Goal: Check status: Check status

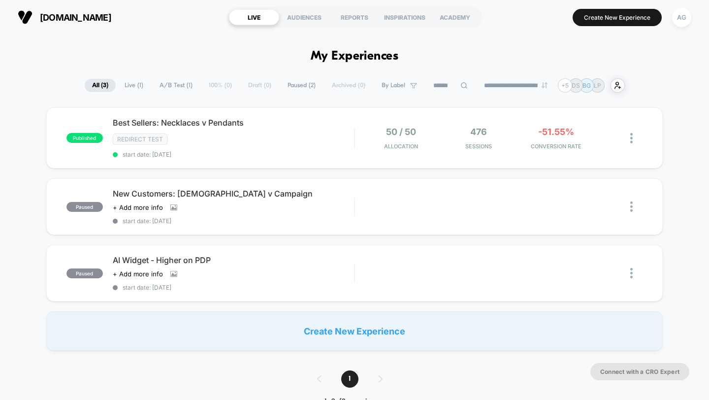
click at [683, 12] on div "AG" at bounding box center [681, 17] width 19 height 19
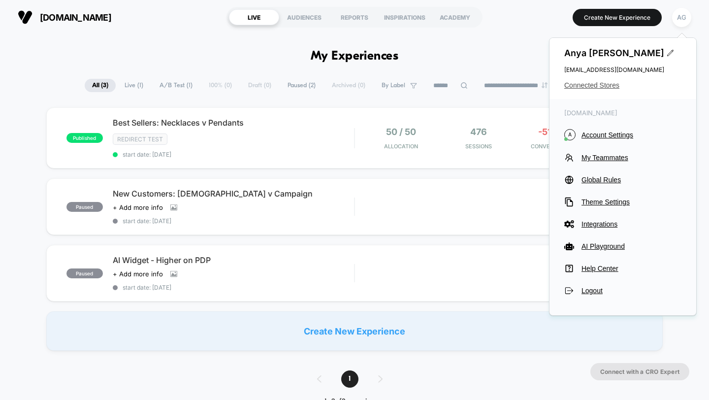
click at [608, 83] on span "Connected Stores" at bounding box center [622, 85] width 117 height 8
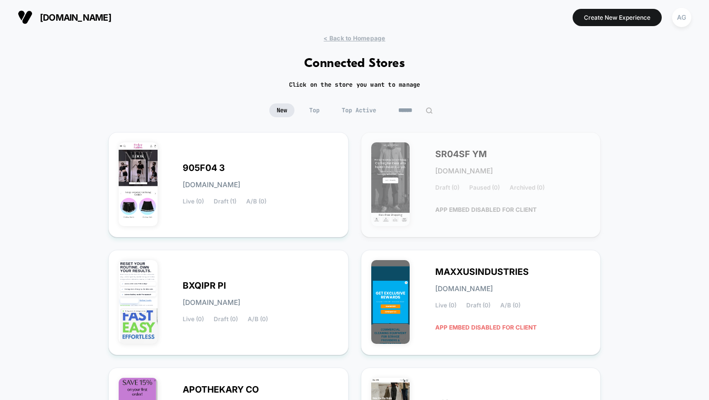
click at [406, 108] on input at bounding box center [415, 110] width 49 height 14
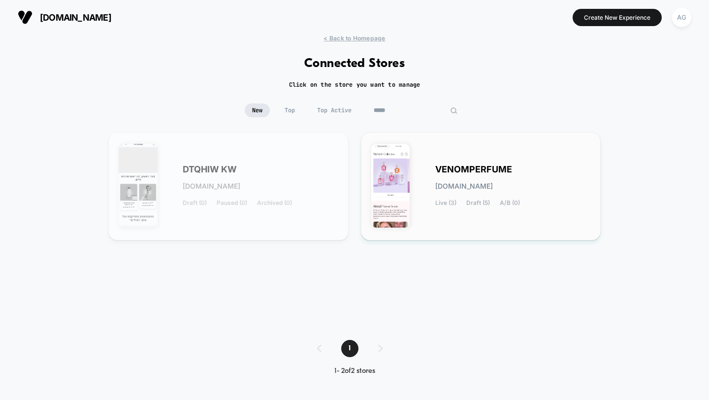
type input "*****"
click at [407, 165] on img at bounding box center [390, 186] width 39 height 84
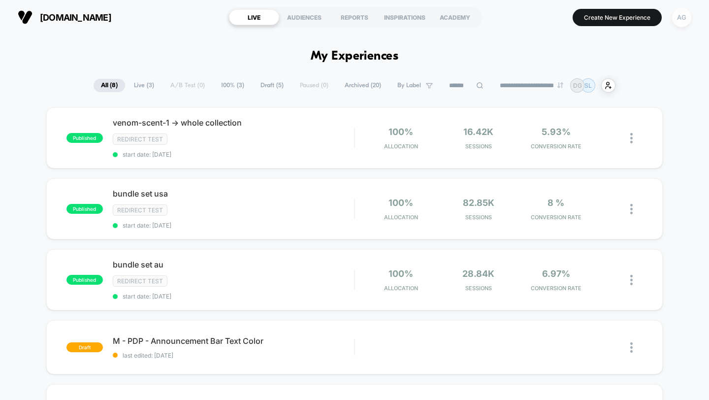
click at [685, 14] on div "AG" at bounding box center [681, 17] width 19 height 19
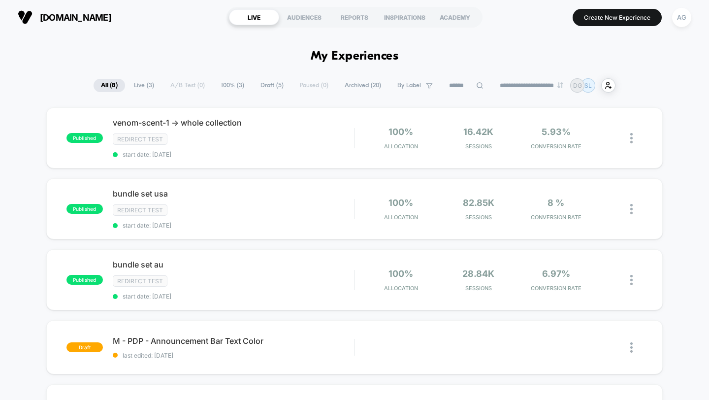
click at [346, 83] on span "Archived ( 20 )" at bounding box center [362, 85] width 51 height 13
click at [369, 83] on span "Archived ( 20 )" at bounding box center [362, 85] width 53 height 13
click at [258, 83] on span "Draft ( 5 )" at bounding box center [271, 85] width 38 height 13
click at [345, 86] on span "Archived ( 20 )" at bounding box center [363, 85] width 51 height 13
click at [108, 83] on span "All ( 8 )" at bounding box center [109, 85] width 32 height 13
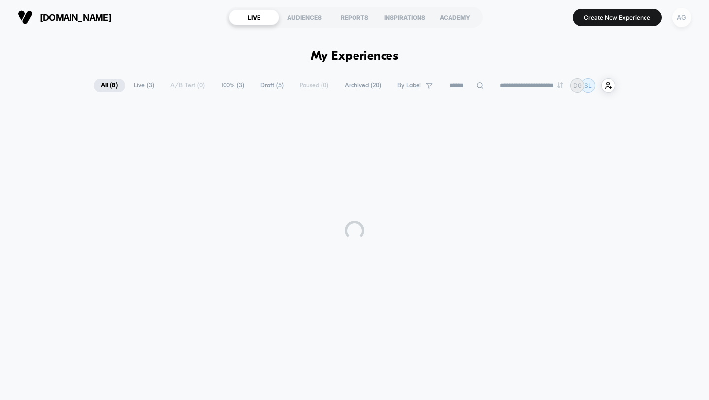
click at [683, 18] on div "AG" at bounding box center [681, 17] width 19 height 19
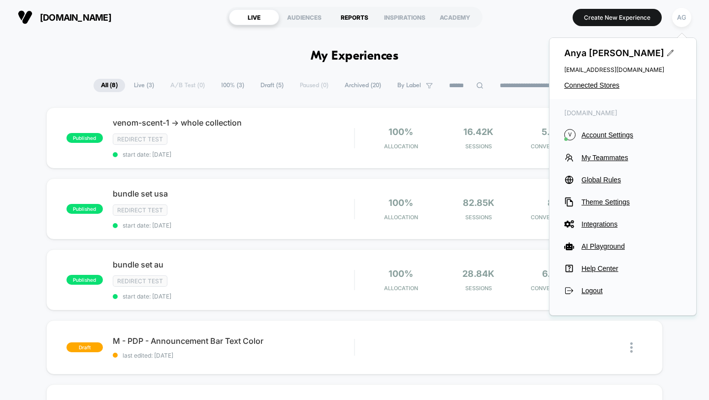
click at [341, 13] on div "REPORTS" at bounding box center [354, 17] width 50 height 16
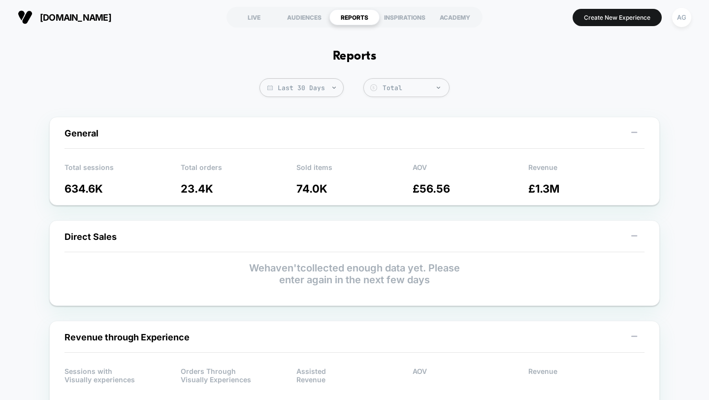
scroll to position [2, 0]
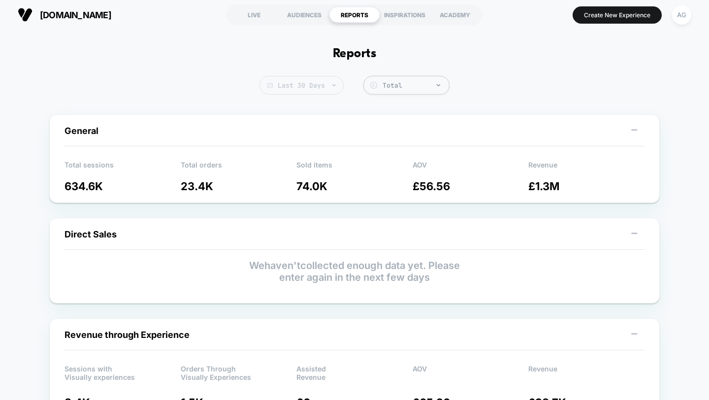
click at [328, 86] on span "Last 30 Days" at bounding box center [302, 85] width 84 height 19
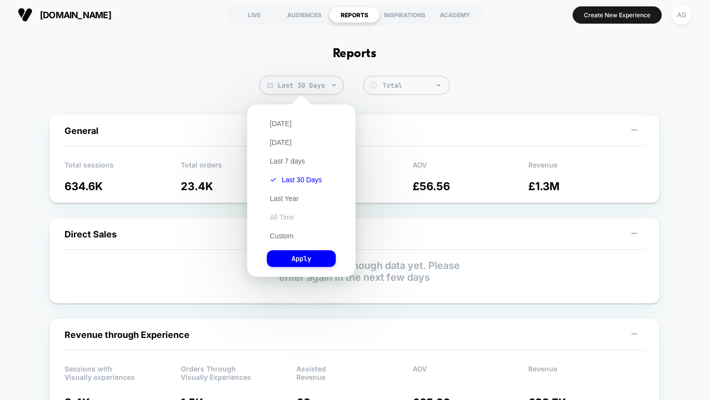
click at [292, 215] on button "All Time" at bounding box center [282, 217] width 31 height 9
click at [302, 252] on button "Apply" at bounding box center [301, 258] width 69 height 17
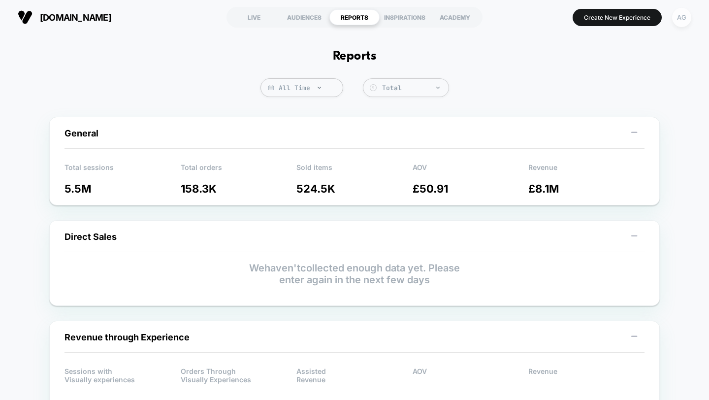
click at [679, 21] on div "AG" at bounding box center [681, 17] width 19 height 19
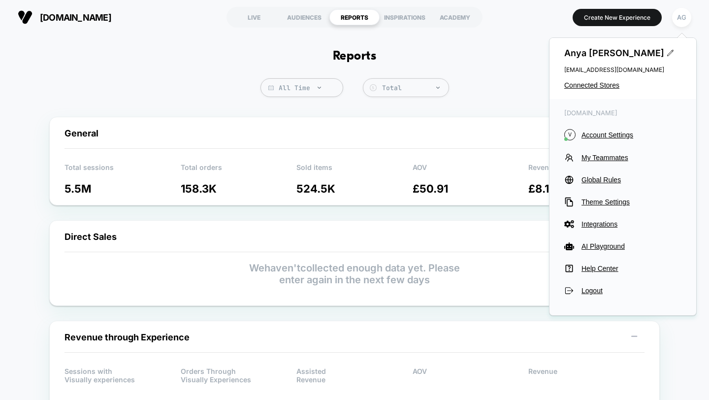
drag, startPoint x: 601, startPoint y: 87, endPoint x: 612, endPoint y: 114, distance: 29.6
click at [612, 114] on div "[PERSON_NAME] [EMAIL_ADDRESS][DOMAIN_NAME] Connected Stores [DOMAIN_NAME] V Acc…" at bounding box center [623, 176] width 148 height 278
click at [605, 158] on span "My Teammates" at bounding box center [632, 158] width 100 height 8
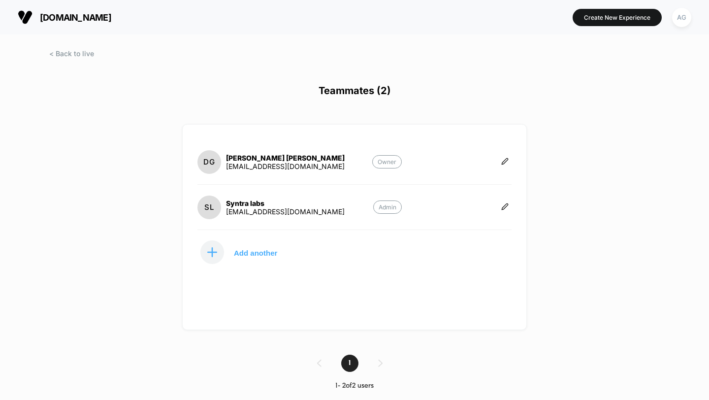
click at [294, 210] on div "[EMAIL_ADDRESS][DOMAIN_NAME]" at bounding box center [285, 211] width 119 height 8
copy div "[EMAIL_ADDRESS][DOMAIN_NAME] Admin Add another 1 1 - 2 of 2 users Display size …"
click at [253, 211] on div "[EMAIL_ADDRESS][DOMAIN_NAME]" at bounding box center [285, 211] width 119 height 8
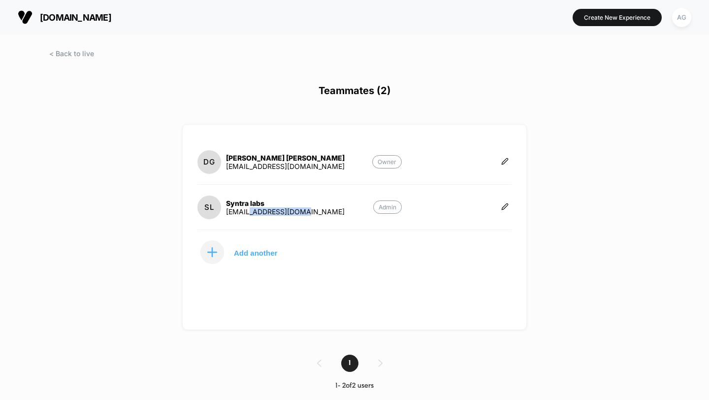
drag, startPoint x: 247, startPoint y: 212, endPoint x: 309, endPoint y: 211, distance: 61.6
click at [309, 211] on section "SL Syntra labs [EMAIL_ADDRESS][DOMAIN_NAME] Admin" at bounding box center [299, 207] width 204 height 25
copy div "[DOMAIN_NAME]"
drag, startPoint x: 306, startPoint y: 165, endPoint x: 249, endPoint y: 166, distance: 57.1
click at [249, 166] on section "DG [PERSON_NAME] [EMAIL_ADDRESS][DOMAIN_NAME] Owner" at bounding box center [299, 161] width 204 height 25
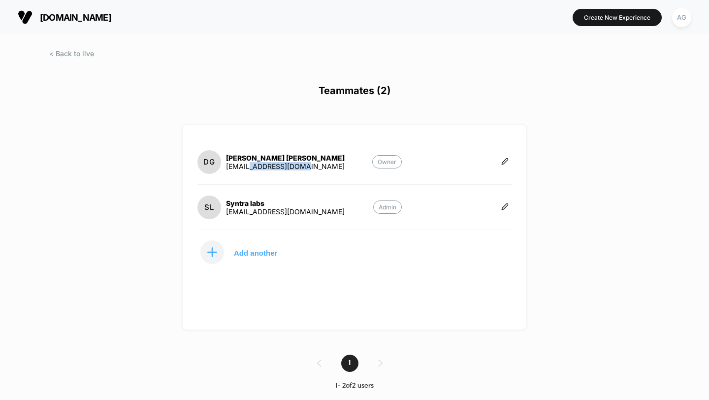
copy div "[DOMAIN_NAME]"
click at [299, 171] on div "DG [PERSON_NAME] [EMAIL_ADDRESS][DOMAIN_NAME]" at bounding box center [270, 162] width 147 height 24
drag, startPoint x: 309, startPoint y: 166, endPoint x: 249, endPoint y: 165, distance: 59.6
click at [249, 165] on section "DG [PERSON_NAME] [EMAIL_ADDRESS][DOMAIN_NAME] Owner" at bounding box center [299, 161] width 204 height 25
copy div "[DOMAIN_NAME]"
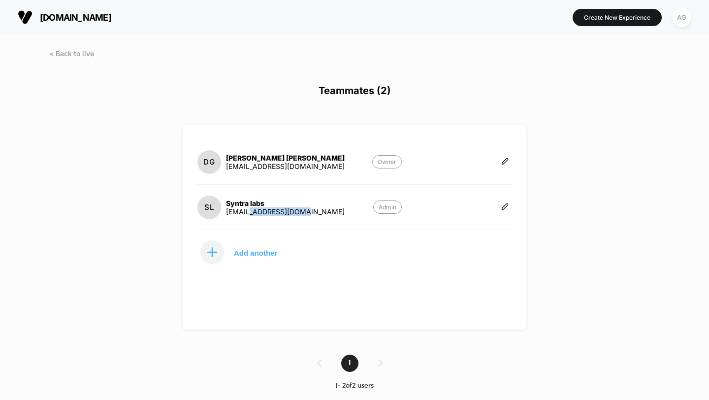
drag, startPoint x: 304, startPoint y: 207, endPoint x: 248, endPoint y: 207, distance: 56.6
click at [248, 207] on section "SL Syntra labs [EMAIL_ADDRESS][DOMAIN_NAME] Admin" at bounding box center [299, 207] width 204 height 25
copy div "[DOMAIN_NAME]"
click at [682, 23] on div "AG" at bounding box center [681, 17] width 19 height 19
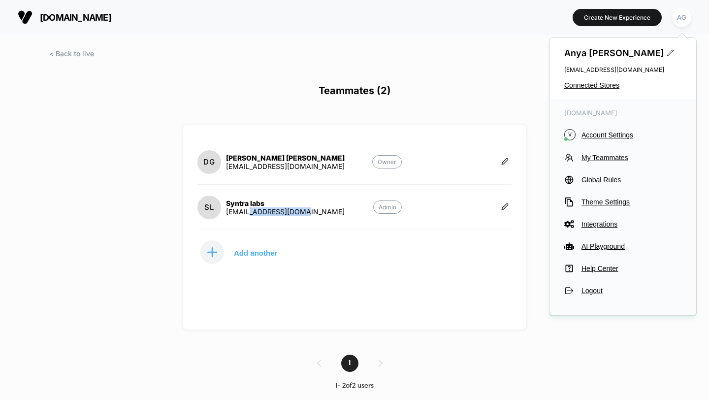
click at [598, 75] on div "[PERSON_NAME] [EMAIL_ADDRESS][DOMAIN_NAME] Connected Stores" at bounding box center [623, 68] width 147 height 61
click at [594, 92] on div "[PERSON_NAME] [EMAIL_ADDRESS][DOMAIN_NAME] Connected Stores" at bounding box center [623, 68] width 147 height 61
click at [596, 88] on span "Connected Stores" at bounding box center [622, 85] width 117 height 8
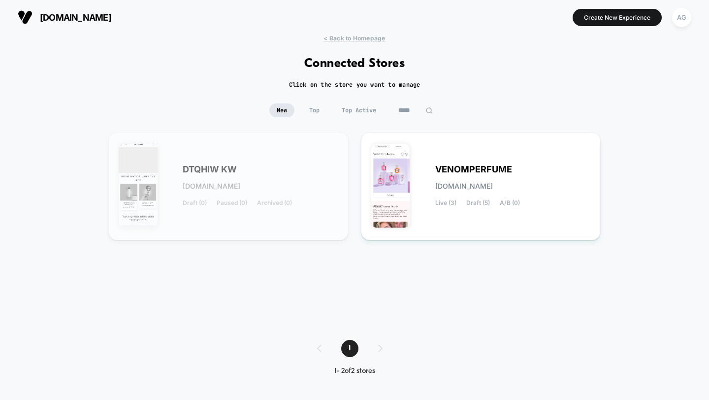
click at [403, 115] on input "*****" at bounding box center [415, 110] width 49 height 14
click at [403, 115] on input "*****" at bounding box center [415, 110] width 98 height 14
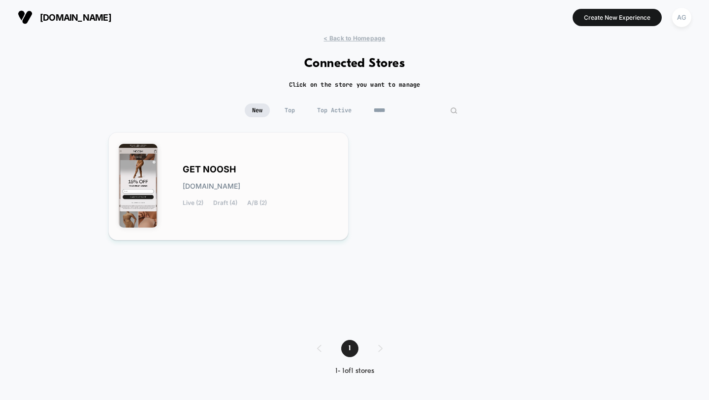
type input "*****"
click at [288, 168] on div "GET NOOSH [DOMAIN_NAME] Live (2) Draft (4) A/B (2)" at bounding box center [261, 186] width 156 height 40
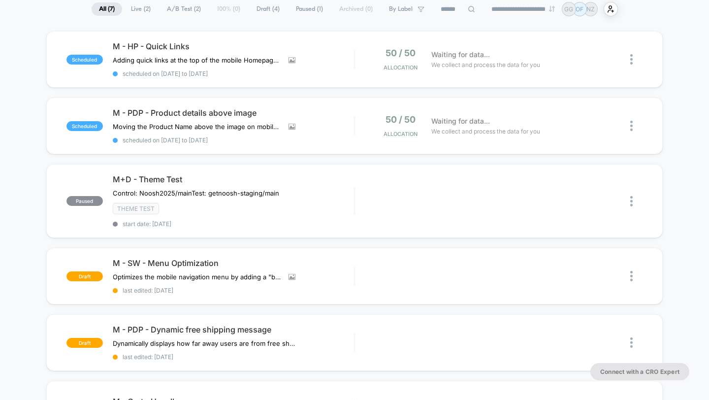
scroll to position [84, 0]
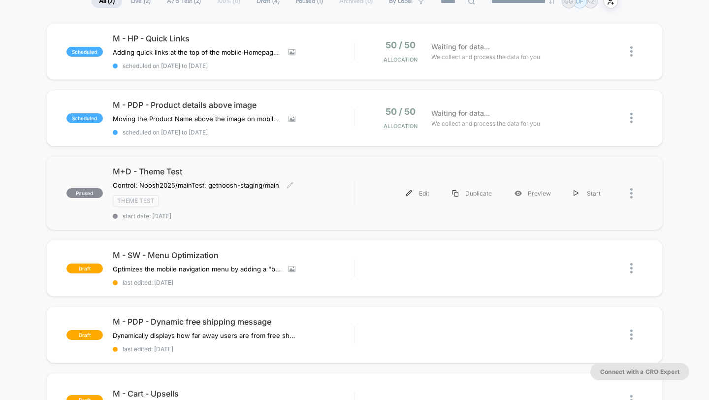
click at [299, 166] on span "M+D - Theme Test" at bounding box center [234, 171] width 242 height 10
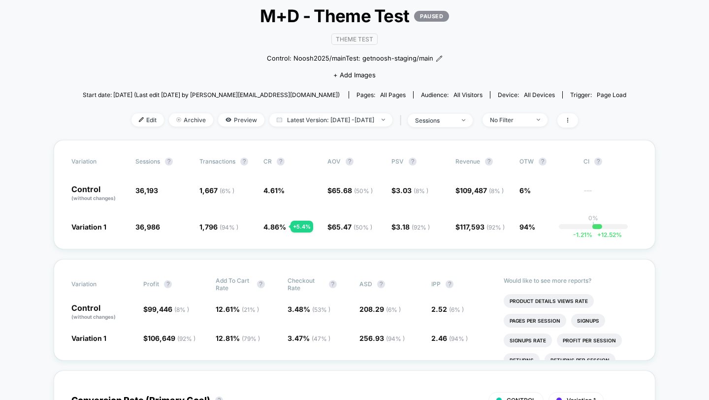
scroll to position [63, 0]
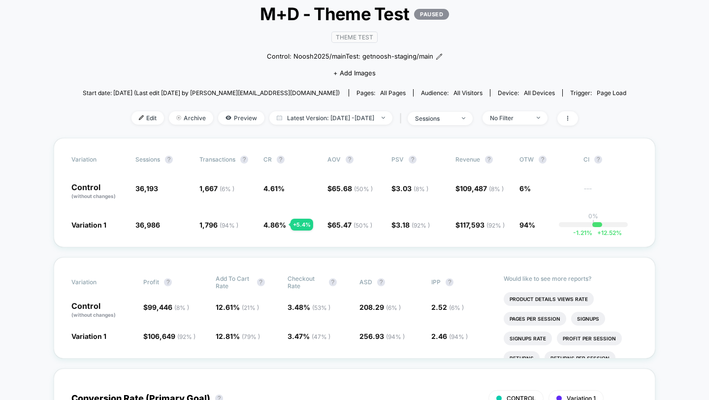
click at [584, 125] on div "< Back to all live experiences M+D - Theme Test PAUSED Theme Test Control: Noos…" at bounding box center [355, 63] width 544 height 149
click at [571, 117] on icon at bounding box center [568, 118] width 6 height 6
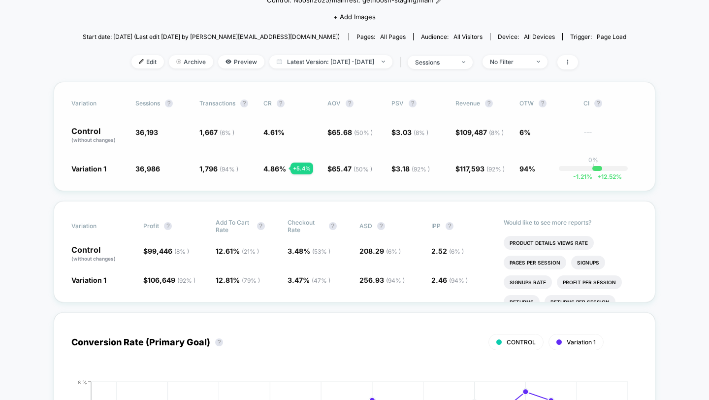
scroll to position [137, 0]
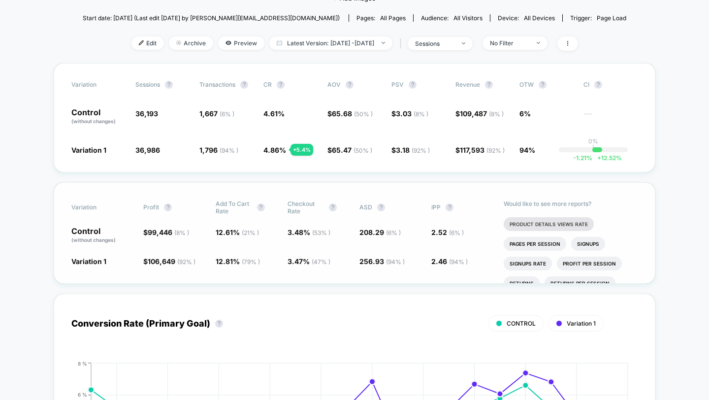
click at [520, 219] on li "Product Details Views Rate" at bounding box center [549, 224] width 90 height 14
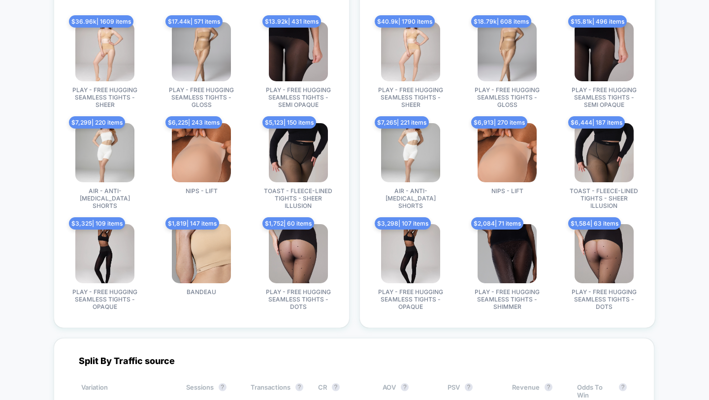
scroll to position [3171, 0]
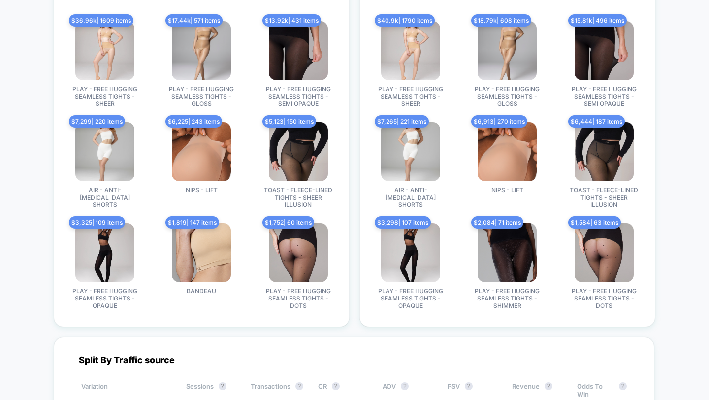
click at [206, 288] on span "BANDEAU" at bounding box center [202, 290] width 30 height 7
click at [215, 288] on span "BANDEAU" at bounding box center [202, 290] width 30 height 7
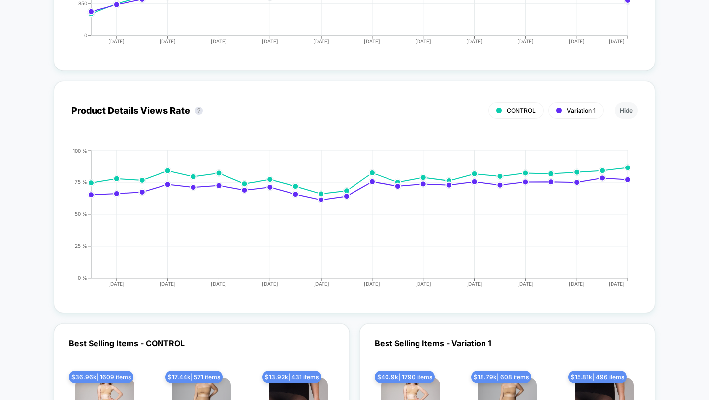
scroll to position [2785, 0]
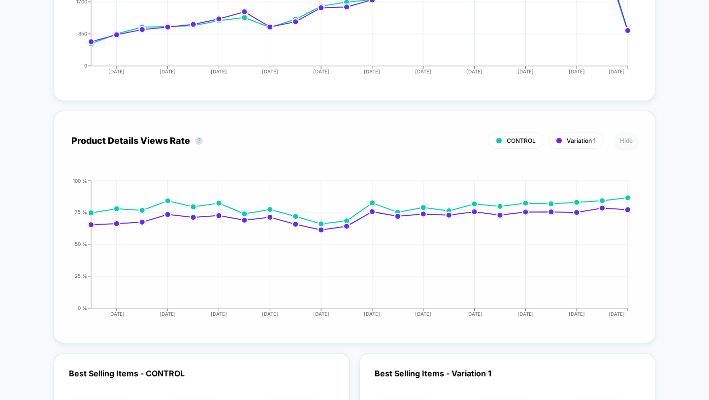
click at [628, 137] on button "Hide" at bounding box center [626, 140] width 23 height 16
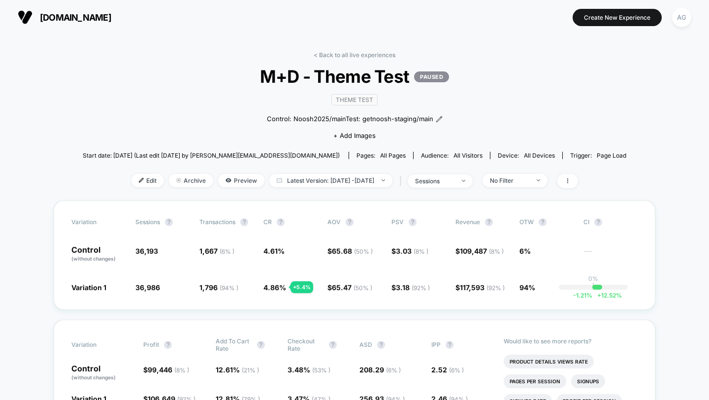
scroll to position [12, 0]
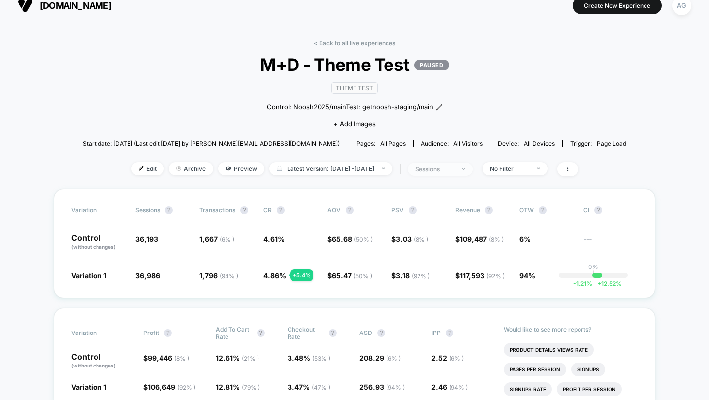
click at [473, 167] on span "sessions" at bounding box center [440, 168] width 65 height 13
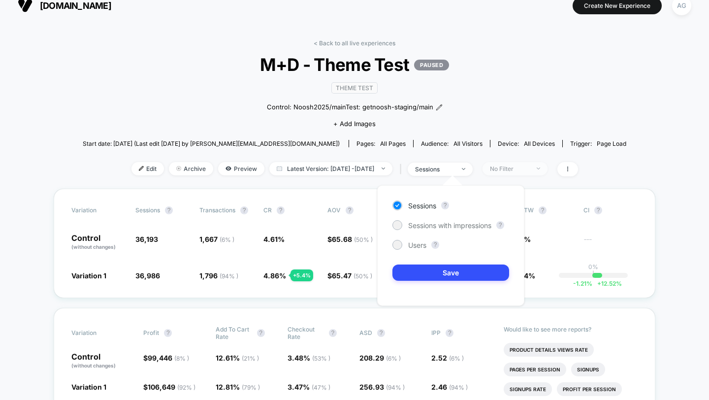
click at [529, 169] on div "No Filter" at bounding box center [509, 168] width 39 height 7
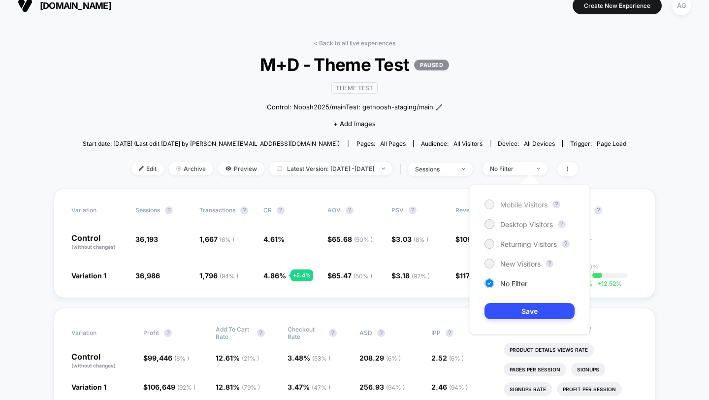
click at [527, 206] on span "Mobile Visitors" at bounding box center [523, 204] width 47 height 8
click at [527, 313] on button "Save" at bounding box center [530, 311] width 90 height 16
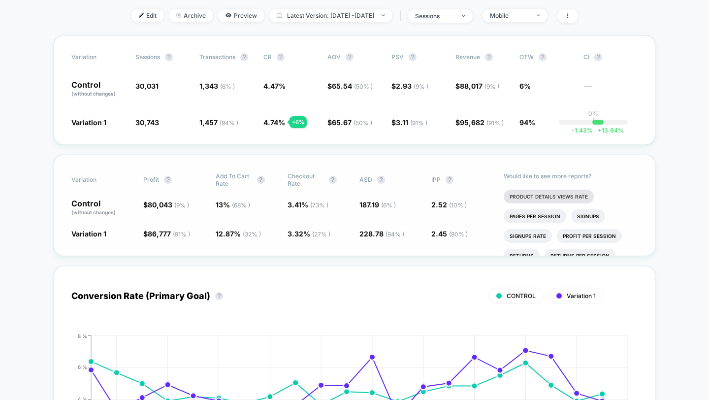
scroll to position [170, 0]
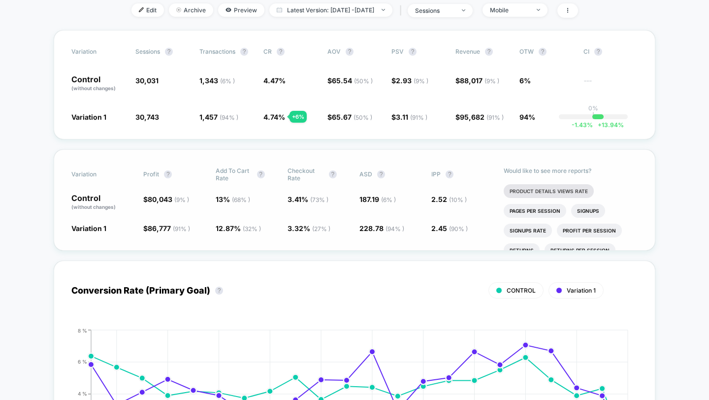
click at [553, 187] on li "Product Details Views Rate" at bounding box center [549, 191] width 90 height 14
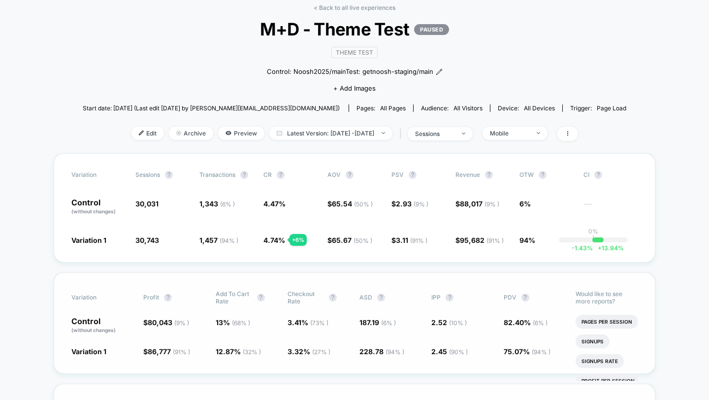
scroll to position [49, 0]
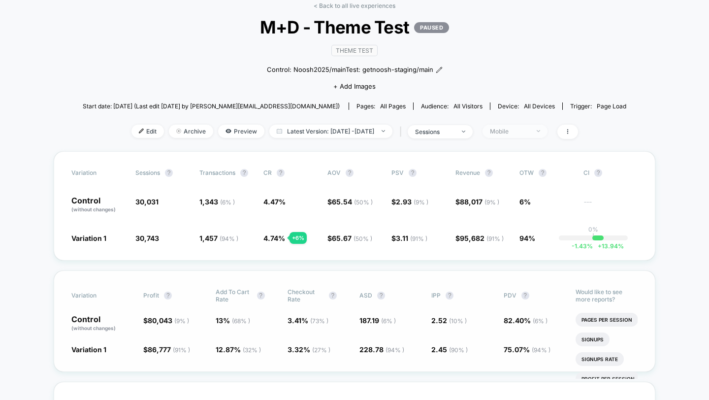
click at [529, 130] on div "Mobile" at bounding box center [509, 131] width 39 height 7
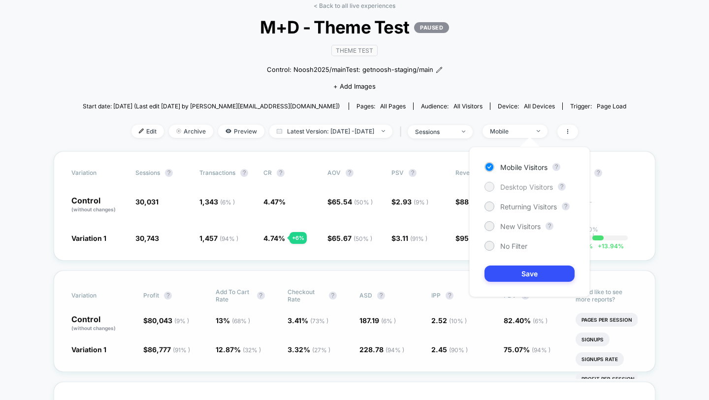
click at [514, 187] on span "Desktop Visitors" at bounding box center [526, 187] width 53 height 8
click at [520, 271] on button "Save" at bounding box center [530, 273] width 90 height 16
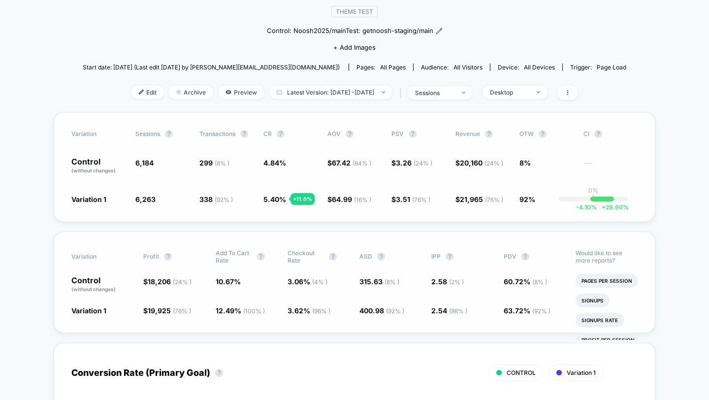
scroll to position [89, 0]
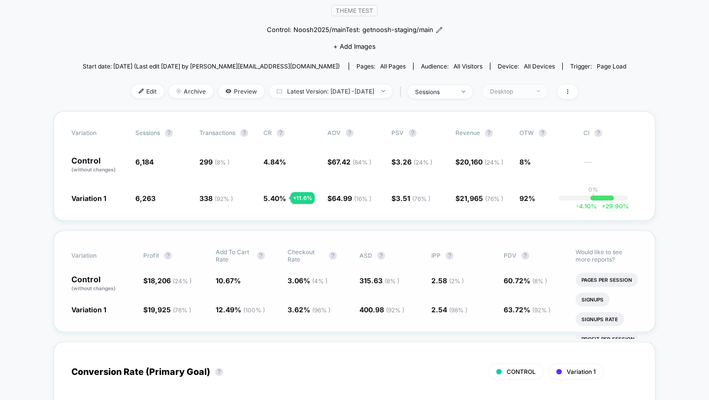
click at [548, 89] on span "Desktop" at bounding box center [515, 91] width 65 height 13
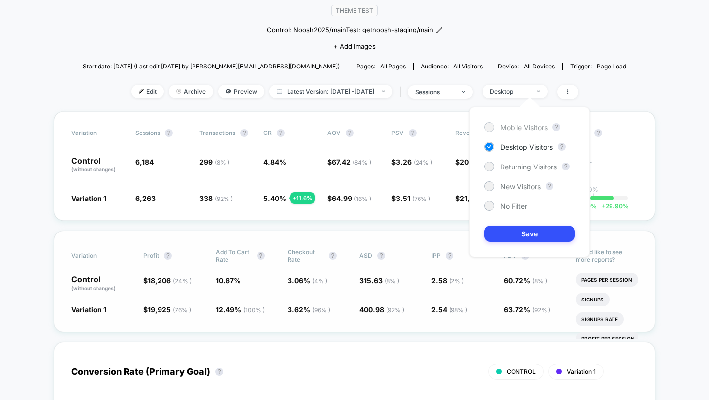
click at [525, 123] on span "Mobile Visitors" at bounding box center [523, 127] width 47 height 8
click at [524, 229] on button "Save" at bounding box center [530, 234] width 90 height 16
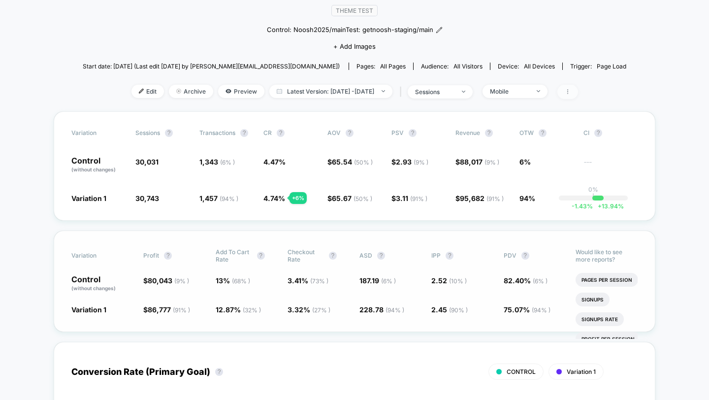
click at [578, 90] on span at bounding box center [567, 92] width 21 height 14
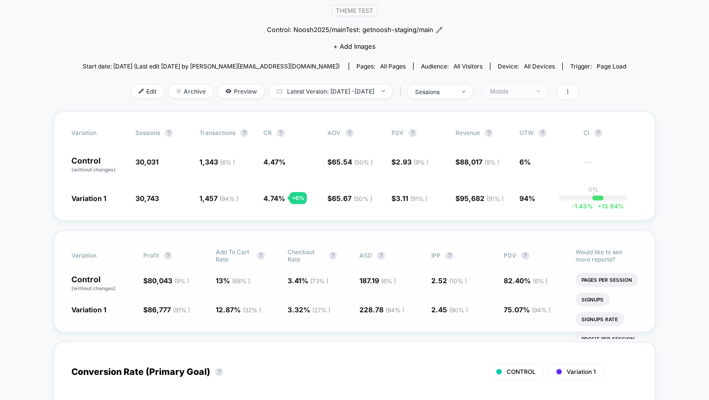
click at [529, 91] on div "Mobile" at bounding box center [509, 91] width 39 height 7
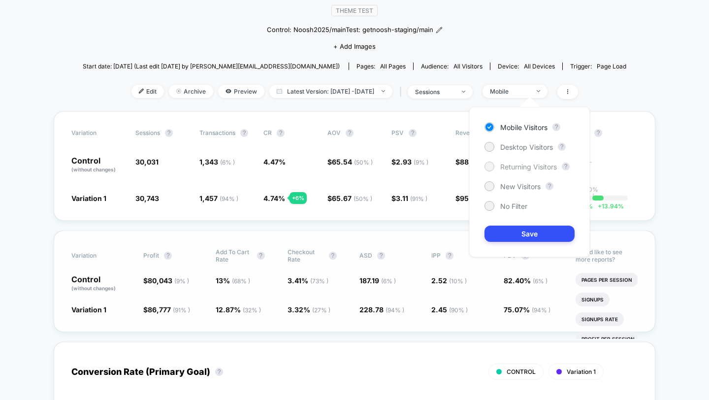
click at [522, 166] on span "Returning Visitors" at bounding box center [528, 166] width 57 height 8
click at [523, 231] on button "Save" at bounding box center [530, 234] width 90 height 16
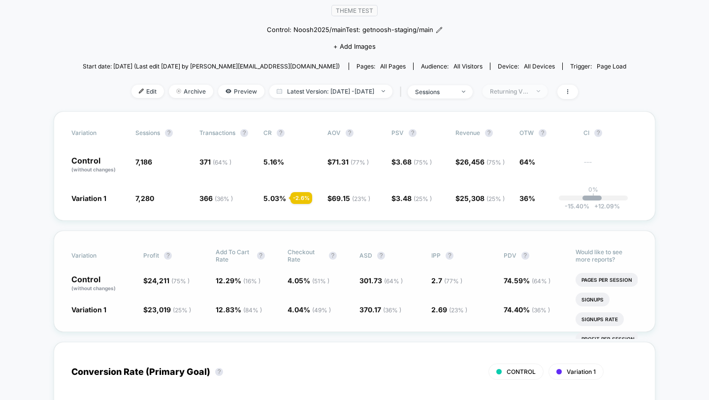
click at [529, 91] on div "Returning Visitors" at bounding box center [509, 91] width 39 height 7
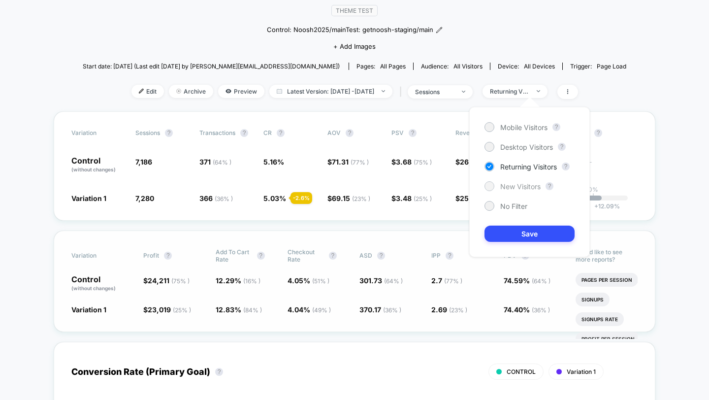
click at [503, 188] on span "New Visitors" at bounding box center [520, 186] width 40 height 8
click at [512, 217] on div "Mobile Visitors ? Desktop Visitors ? Returning Visitors ? New Visitors ? No Fil…" at bounding box center [529, 182] width 121 height 150
click at [513, 236] on button "Save" at bounding box center [530, 234] width 90 height 16
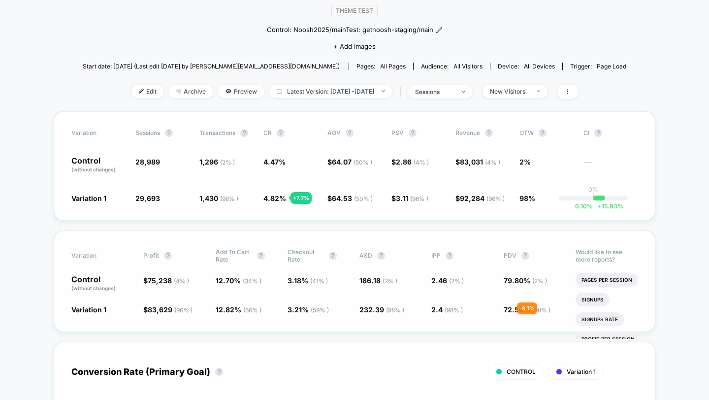
scroll to position [91, 0]
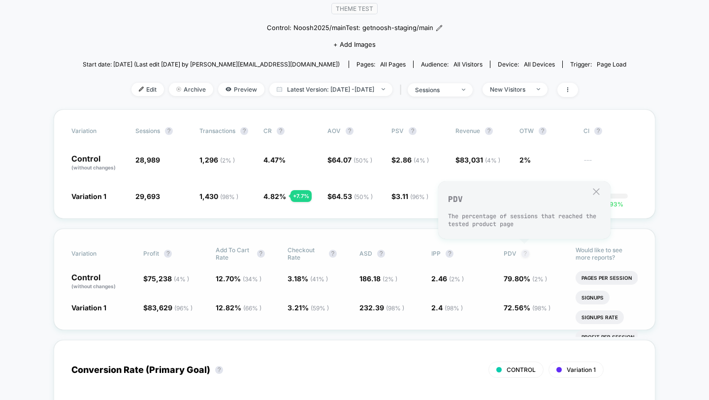
click at [526, 251] on button "?" at bounding box center [525, 254] width 8 height 8
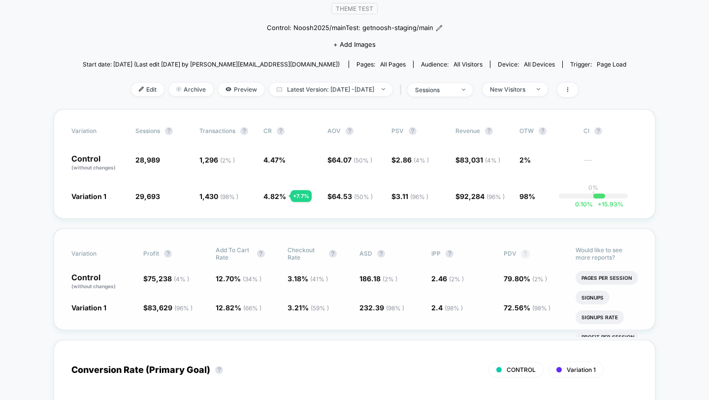
click at [526, 251] on button "?" at bounding box center [525, 254] width 8 height 8
click at [529, 251] on span "PDV ?" at bounding box center [531, 253] width 54 height 15
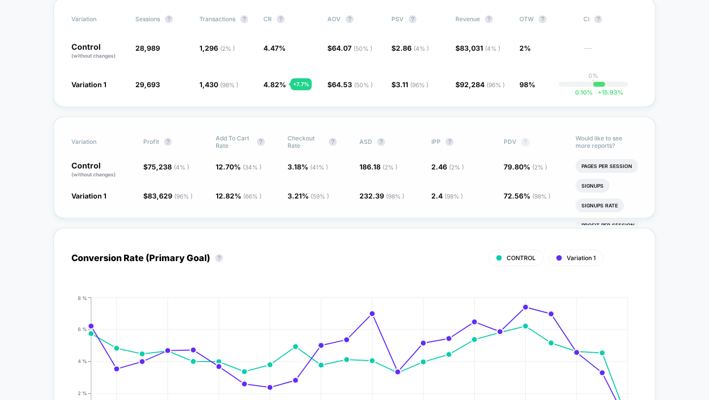
scroll to position [154, 0]
